Goal: Transaction & Acquisition: Purchase product/service

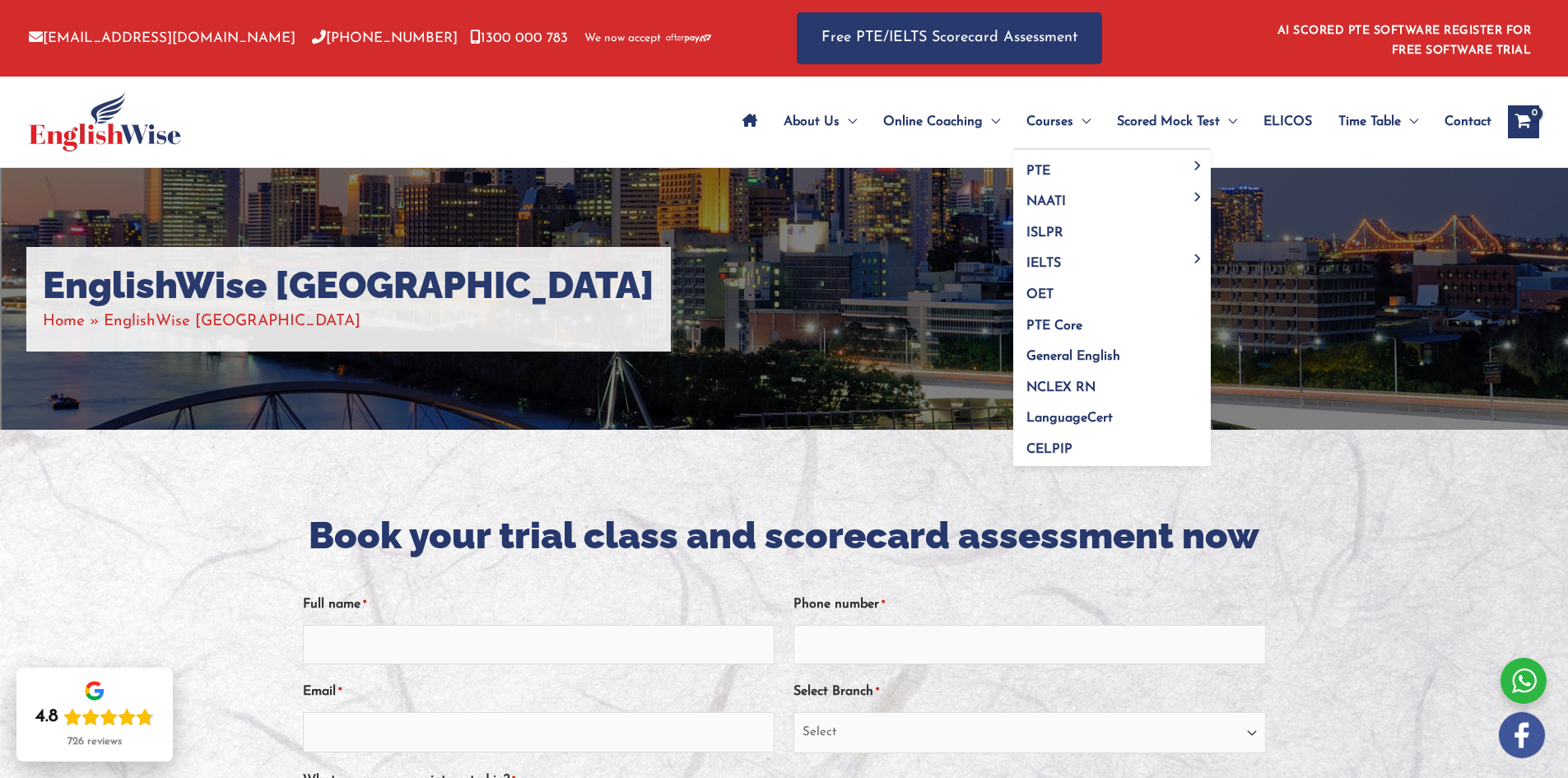
click at [1073, 115] on span "Menu Toggle" at bounding box center [1082, 122] width 17 height 57
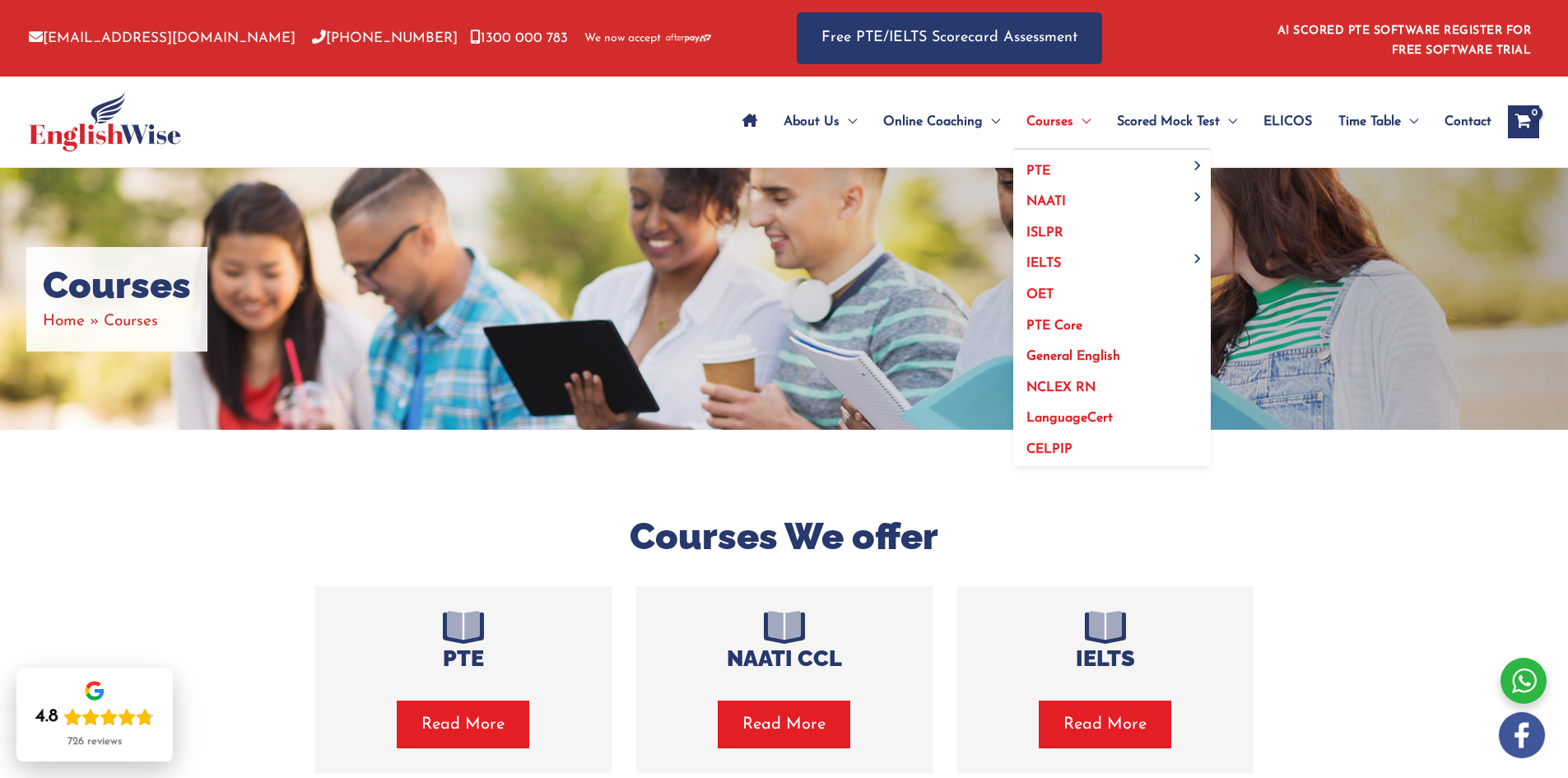
click at [1058, 128] on span "Courses" at bounding box center [1050, 122] width 47 height 57
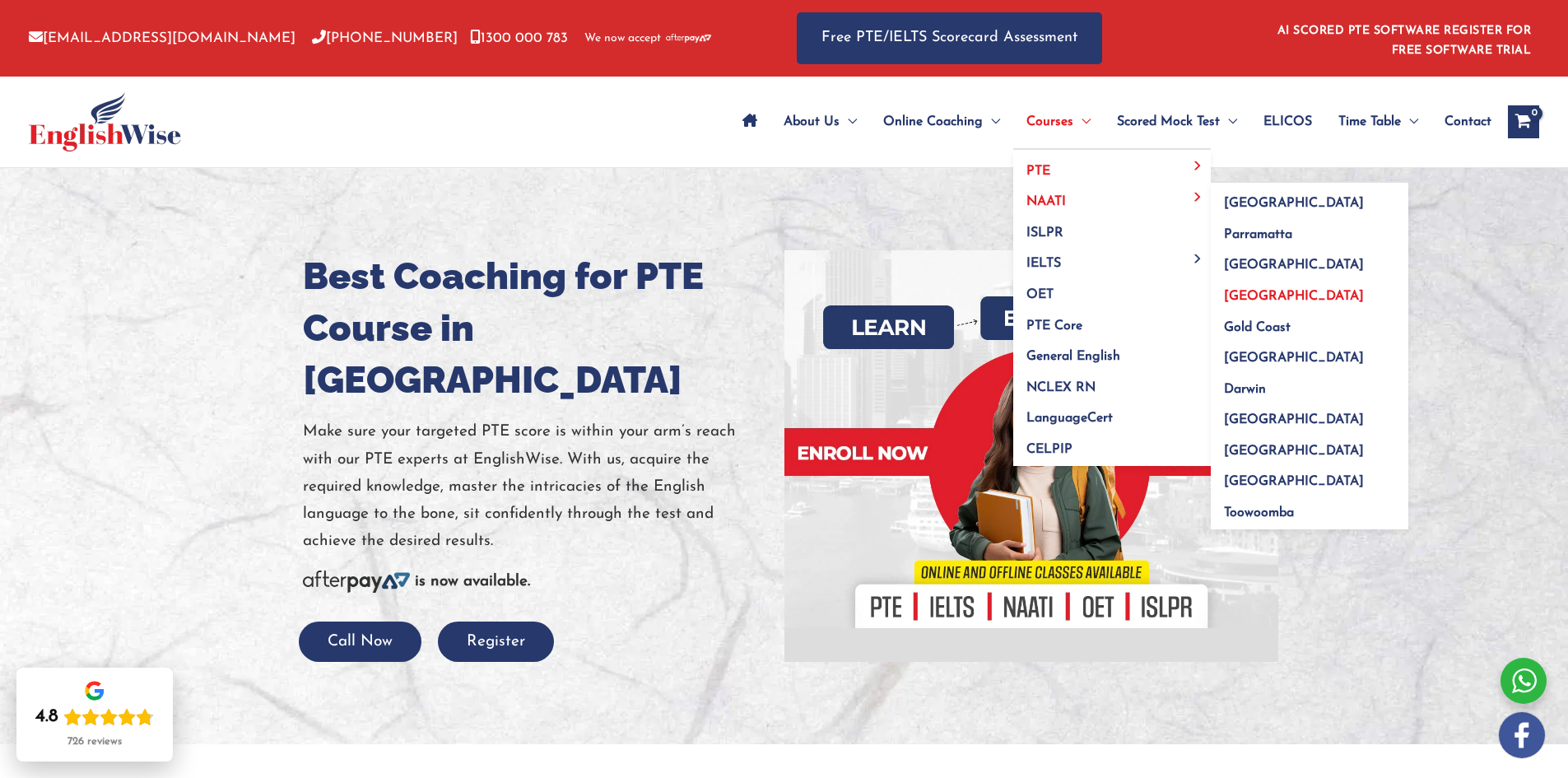
click at [1244, 287] on link "[GEOGRAPHIC_DATA]" at bounding box center [1310, 292] width 198 height 31
click at [1245, 288] on link "[GEOGRAPHIC_DATA]" at bounding box center [1310, 292] width 198 height 31
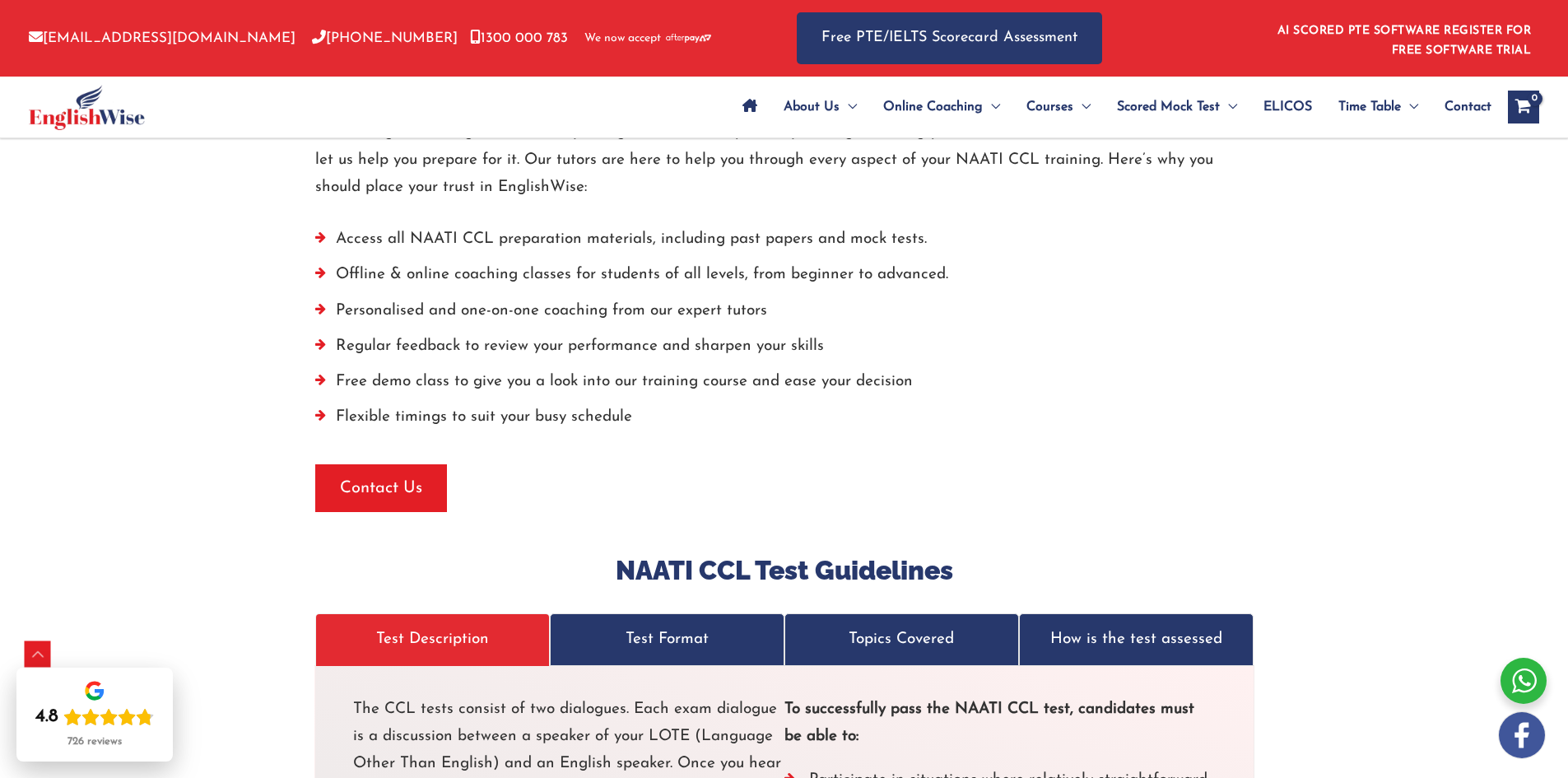
scroll to position [4198, 0]
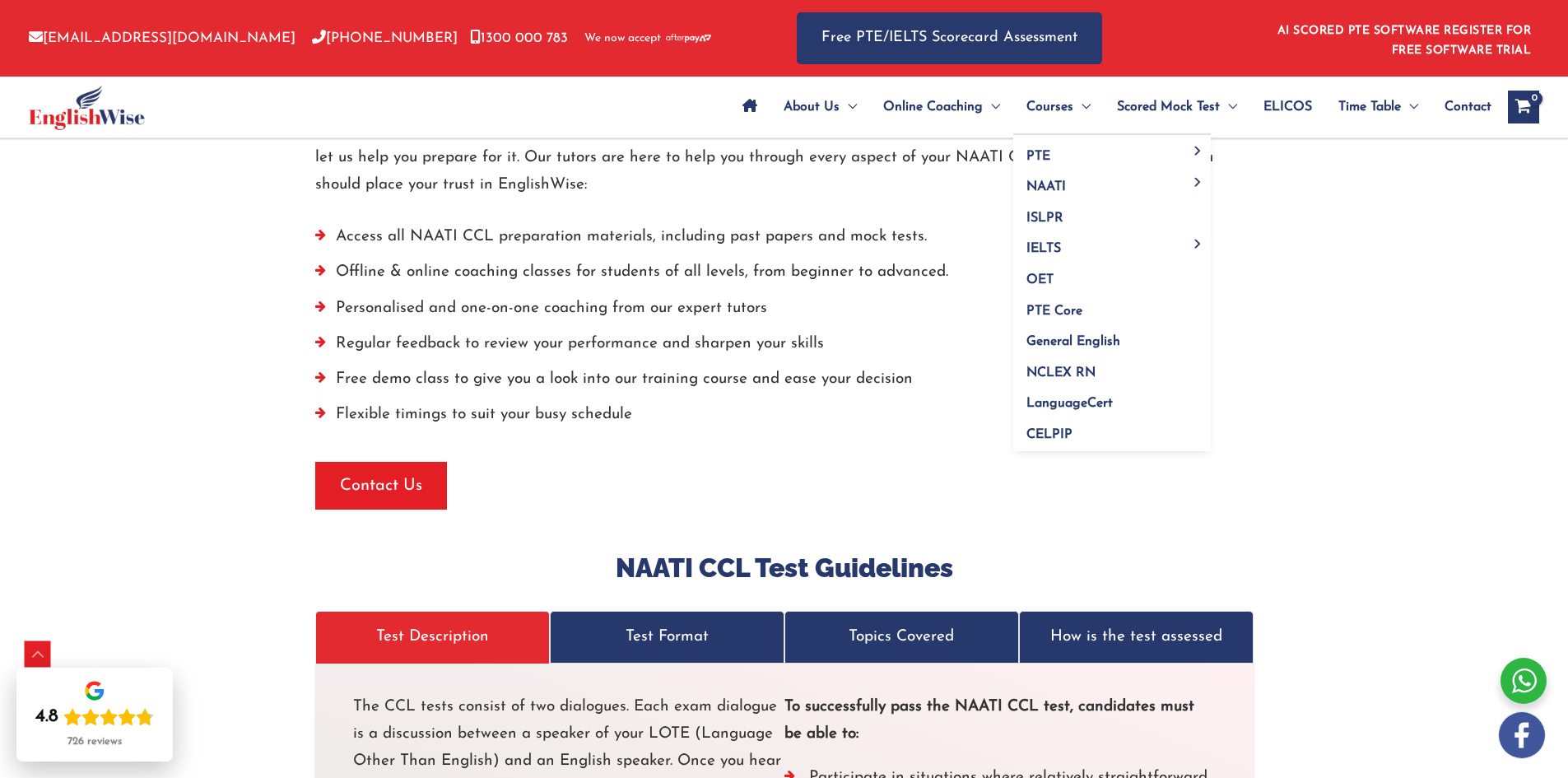
click at [1054, 106] on span "Courses" at bounding box center [1050, 107] width 47 height 57
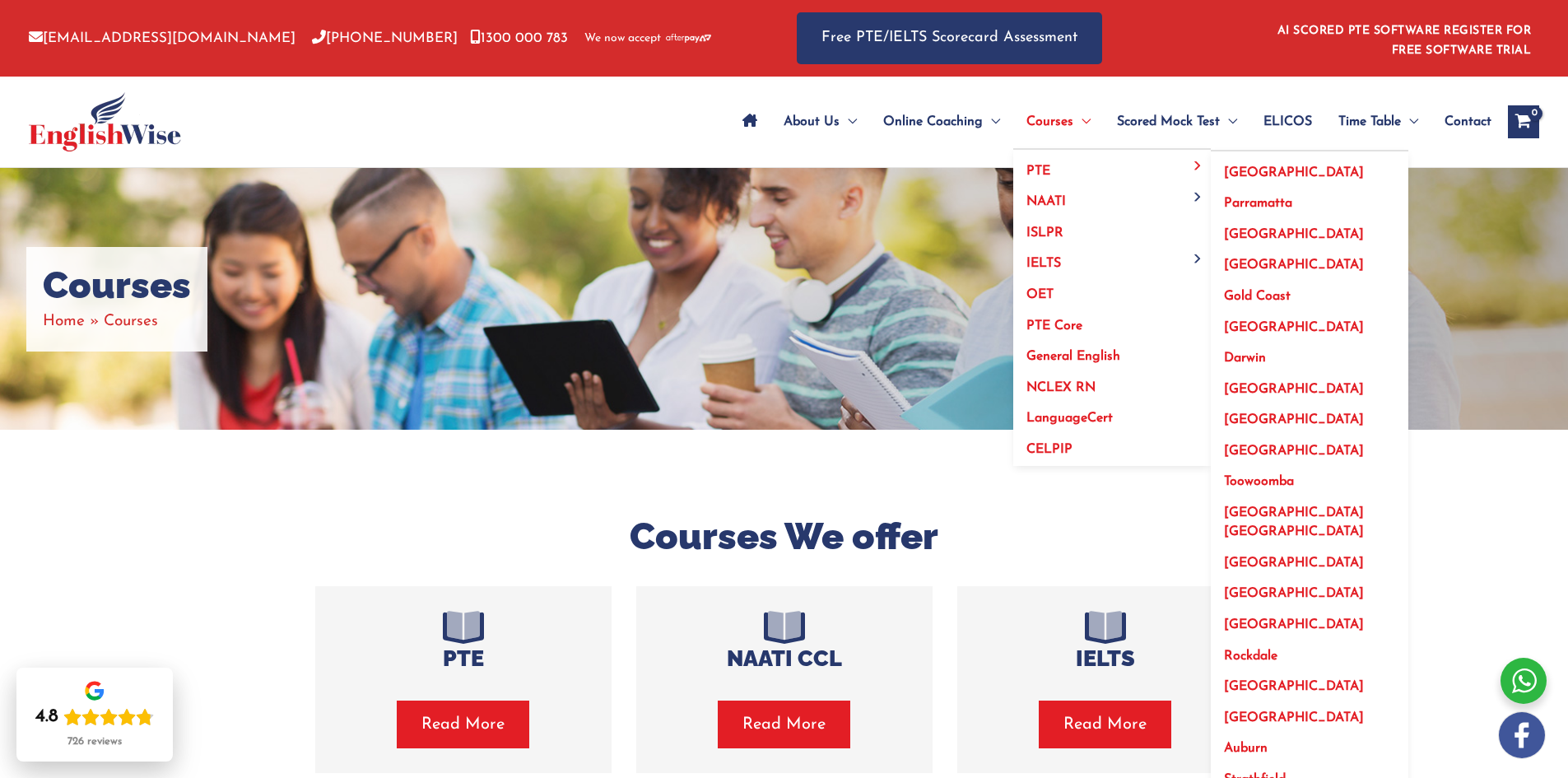
click at [1051, 162] on link "PTE" at bounding box center [1112, 166] width 198 height 31
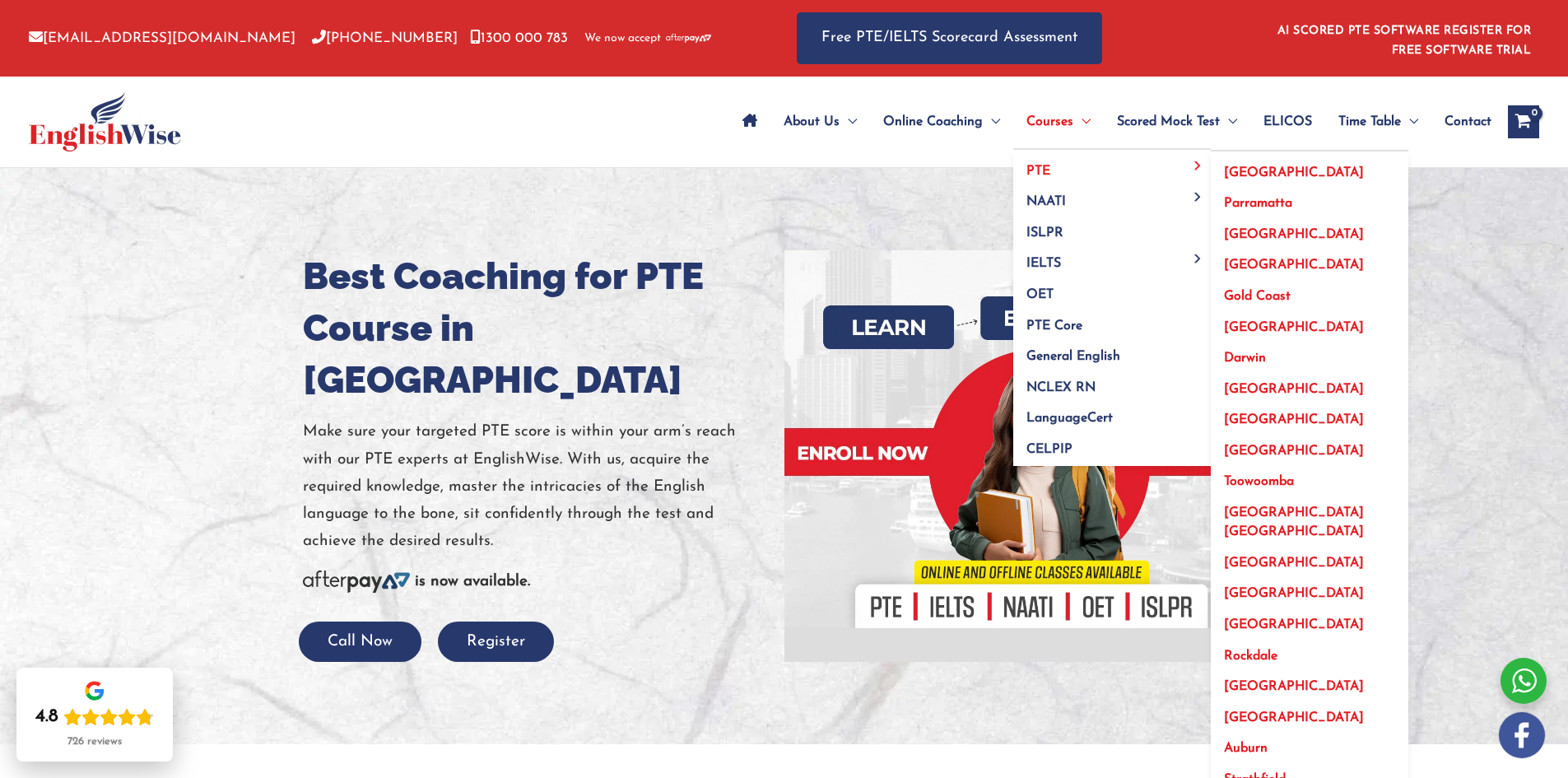
click at [1266, 263] on span "[GEOGRAPHIC_DATA]" at bounding box center [1294, 265] width 140 height 13
click at [1260, 263] on span "[GEOGRAPHIC_DATA]" at bounding box center [1294, 265] width 140 height 13
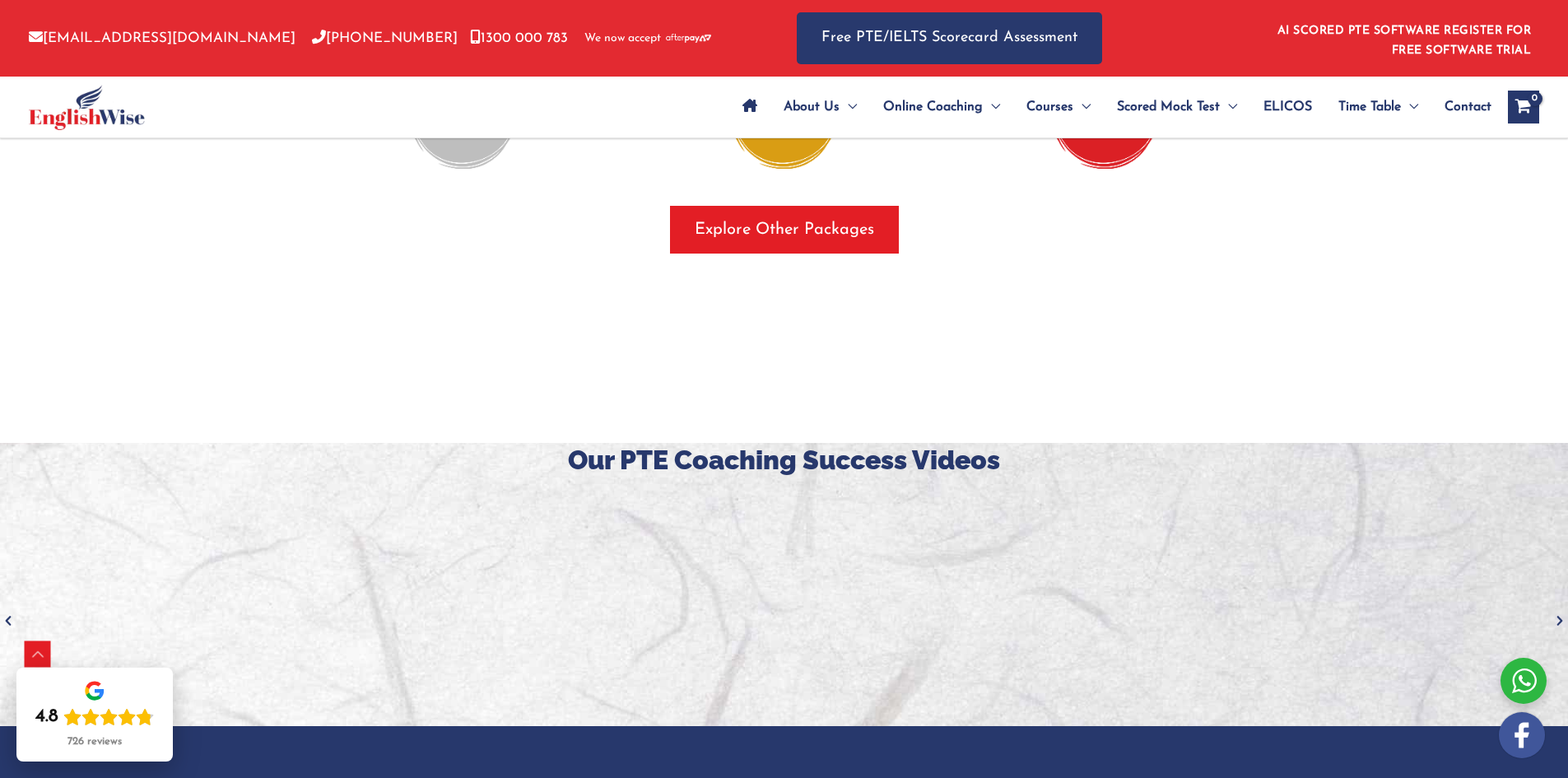
scroll to position [2223, 0]
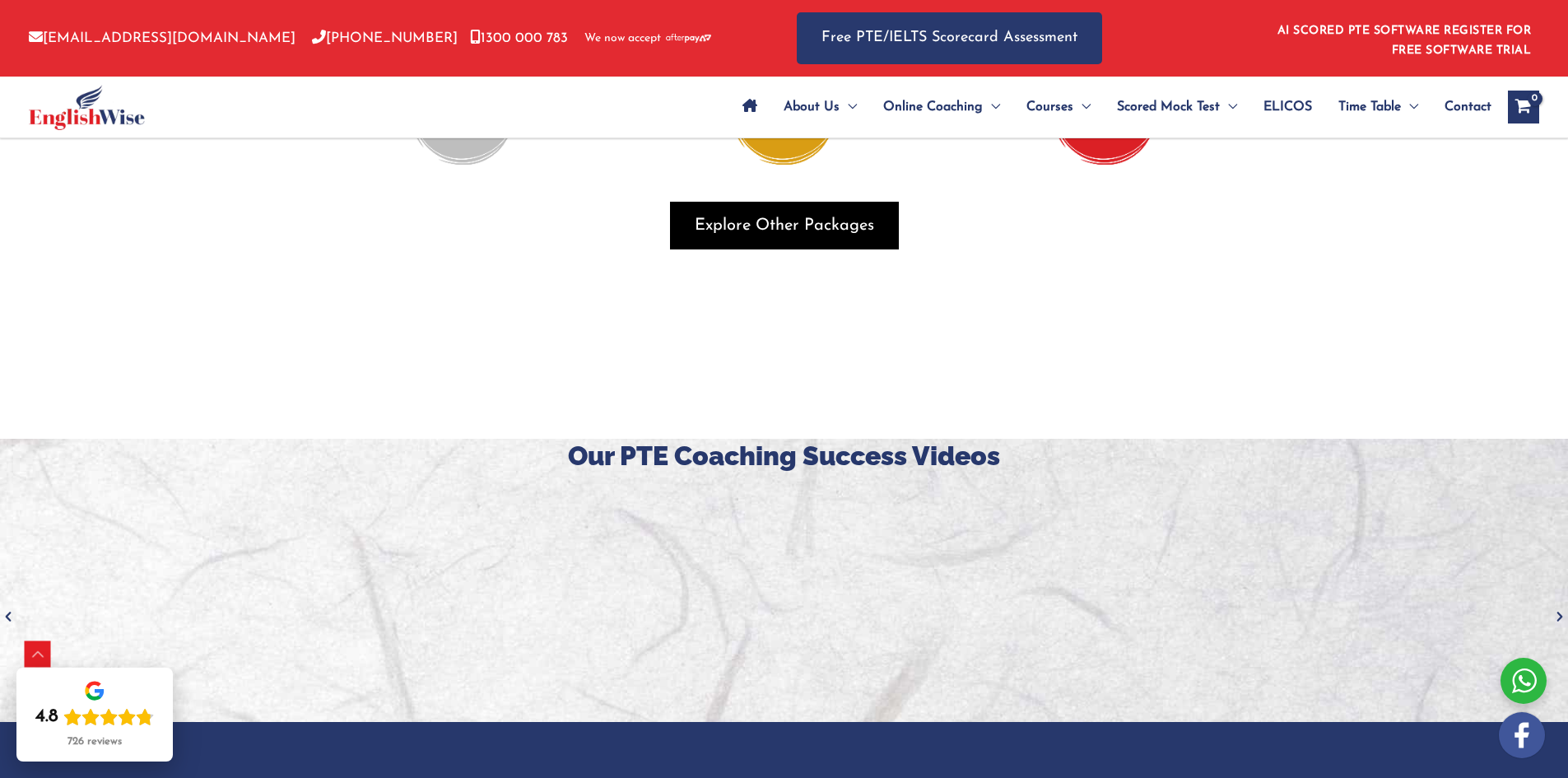
click at [846, 212] on span "button" at bounding box center [785, 225] width 229 height 48
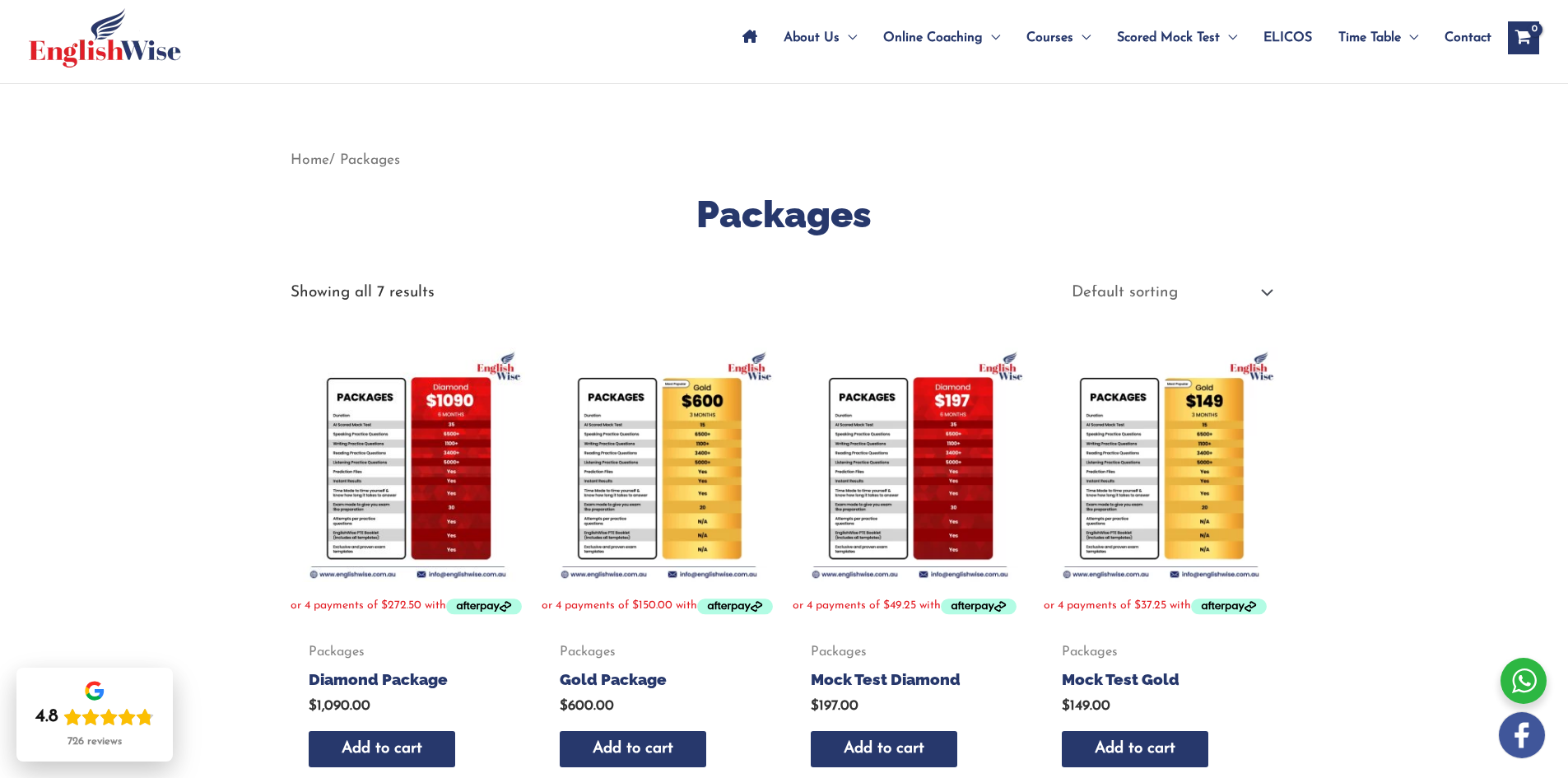
scroll to position [82, 0]
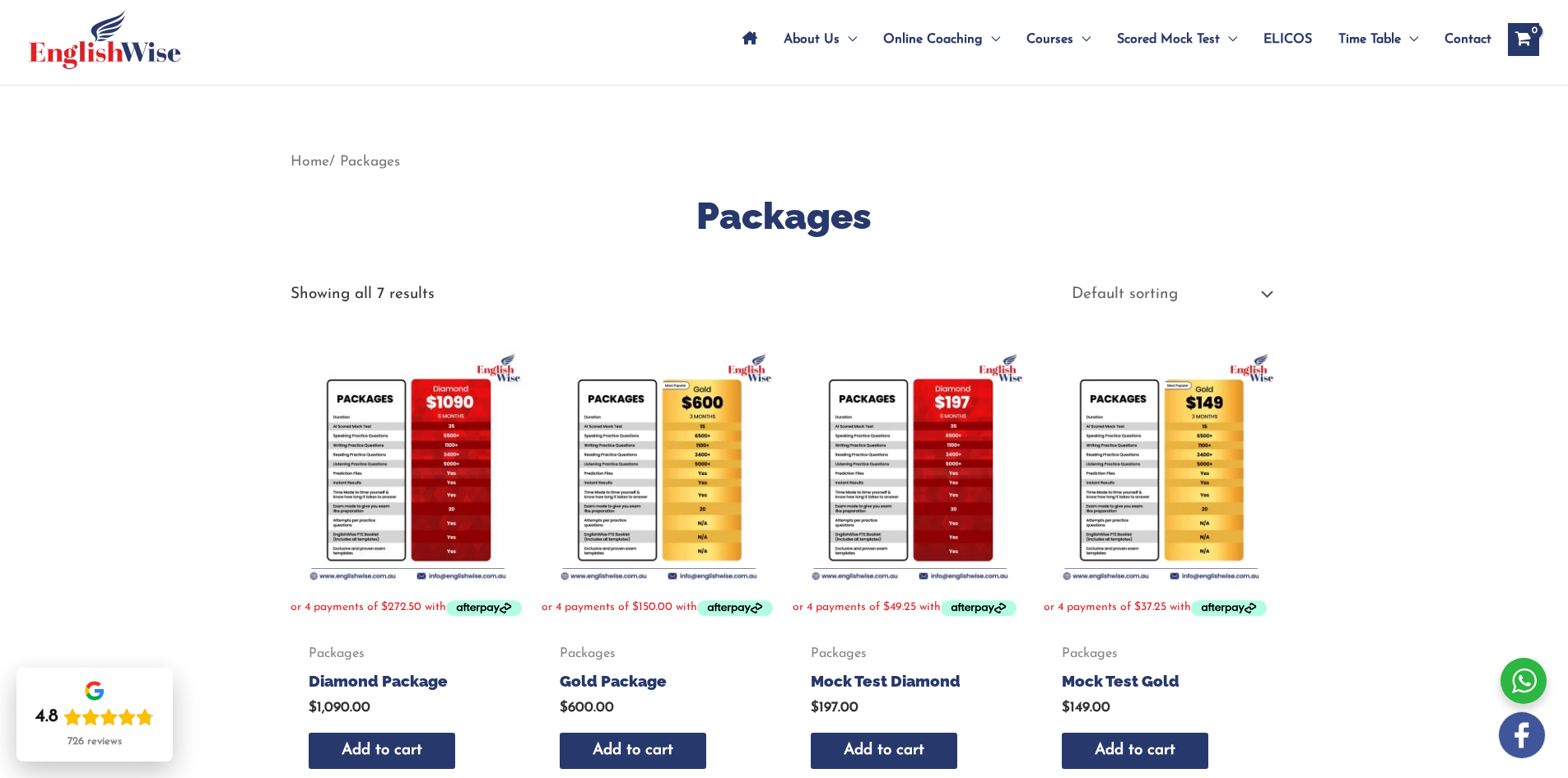
click at [701, 450] on img at bounding box center [659, 466] width 234 height 234
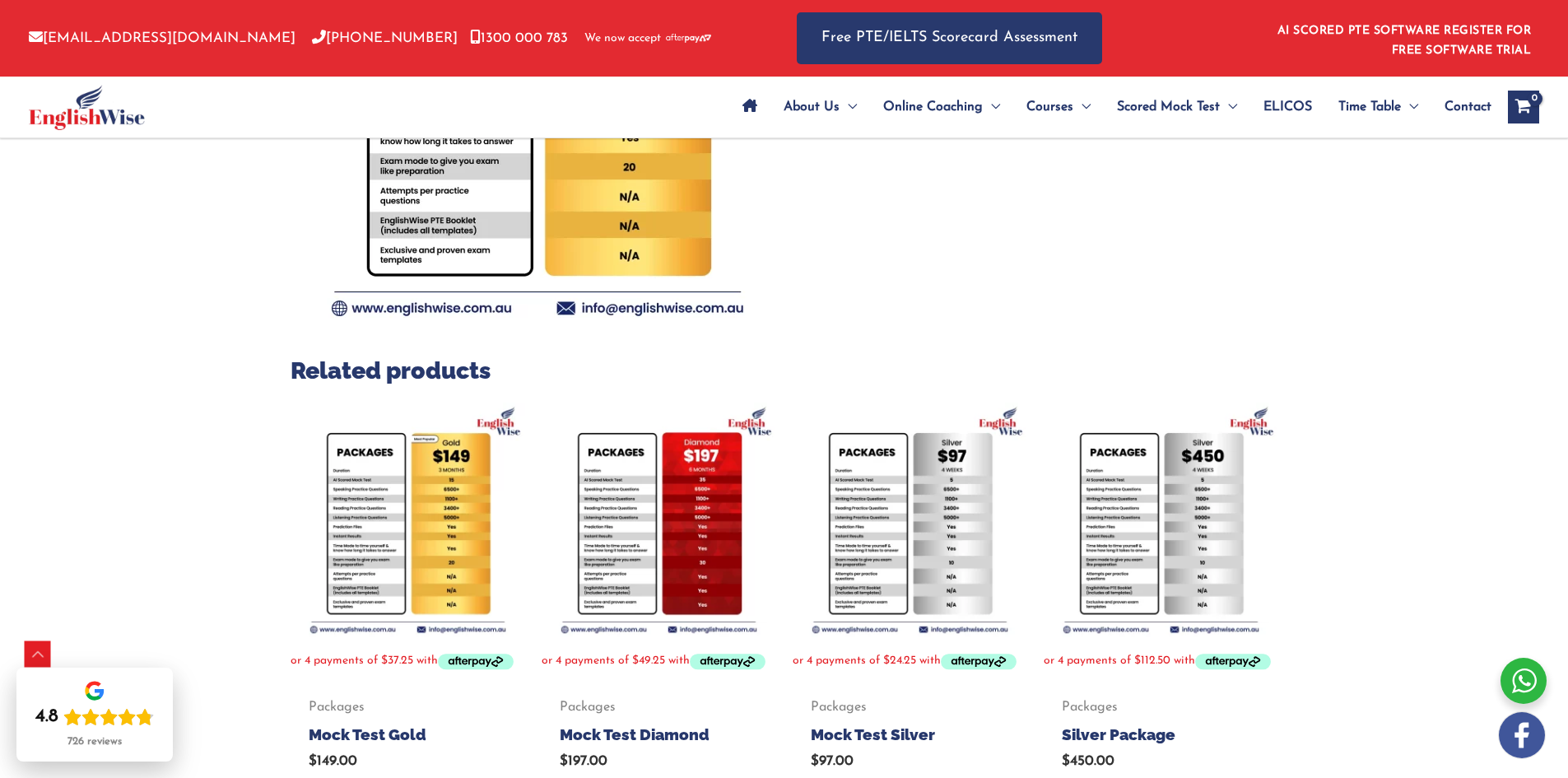
scroll to position [247, 0]
